Goal: Complete application form

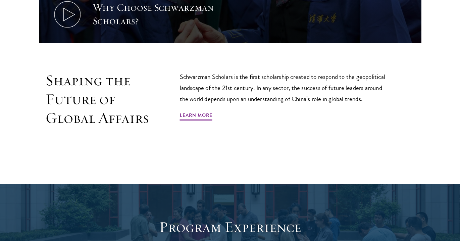
scroll to position [387, 0]
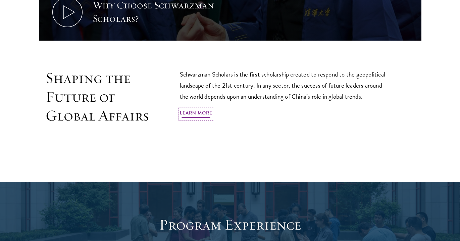
click at [201, 109] on link "Learn More" at bounding box center [196, 114] width 33 height 10
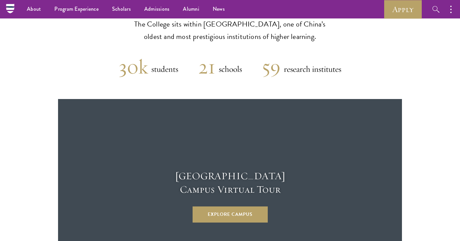
scroll to position [1668, 0]
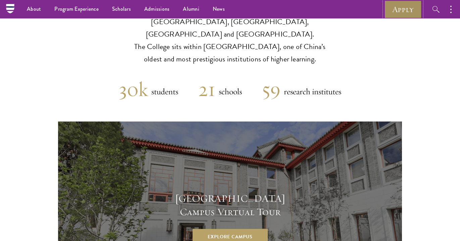
click at [393, 5] on link "Apply" at bounding box center [403, 9] width 38 height 18
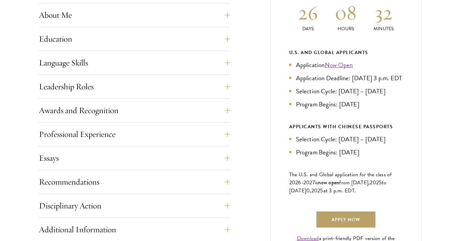
scroll to position [356, 0]
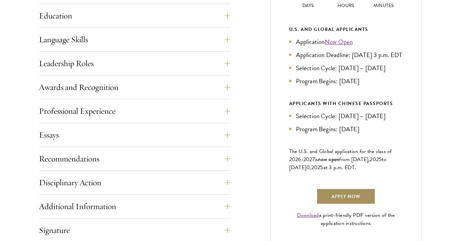
click at [352, 203] on link "Apply Now" at bounding box center [346, 196] width 59 height 16
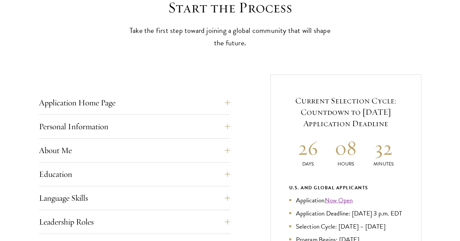
scroll to position [211, 0]
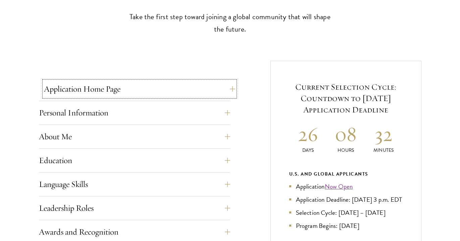
click at [150, 90] on button "Application Home Page" at bounding box center [139, 89] width 191 height 16
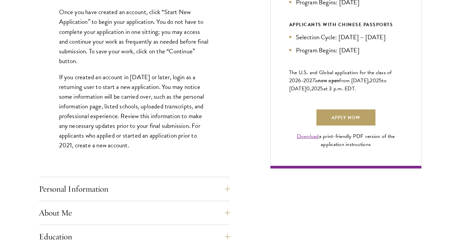
scroll to position [437, 0]
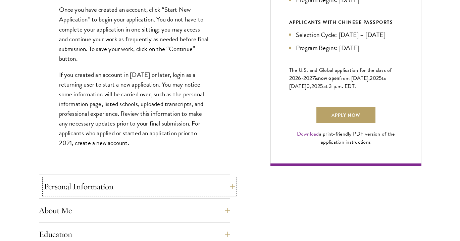
click at [168, 185] on button "Personal Information" at bounding box center [139, 187] width 191 height 16
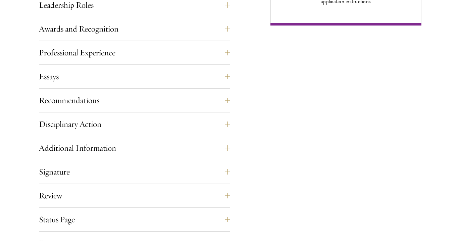
scroll to position [587, 0]
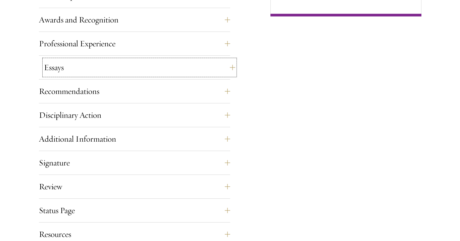
click at [234, 65] on button "Essays" at bounding box center [139, 67] width 191 height 16
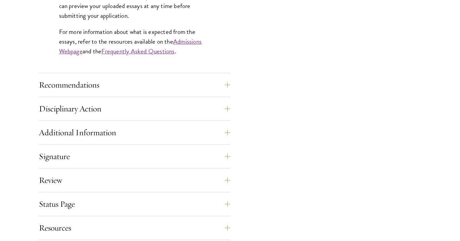
scroll to position [656, 0]
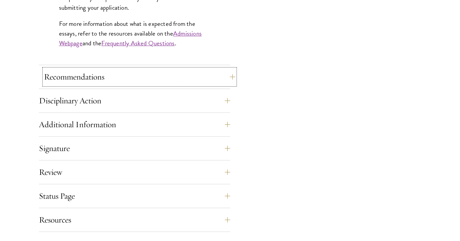
click at [94, 84] on button "Recommendations" at bounding box center [139, 77] width 191 height 16
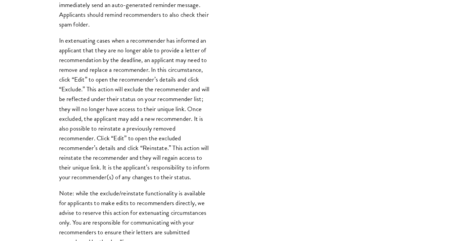
scroll to position [729, 0]
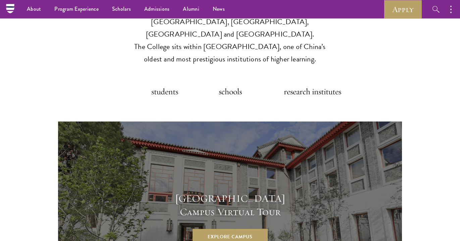
scroll to position [1668, 0]
